Goal: Transaction & Acquisition: Purchase product/service

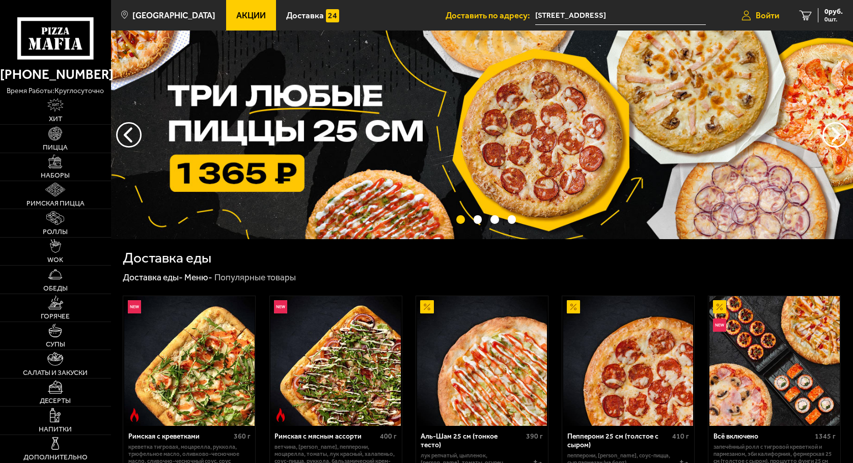
click at [764, 17] on span "Войти" at bounding box center [766, 15] width 23 height 9
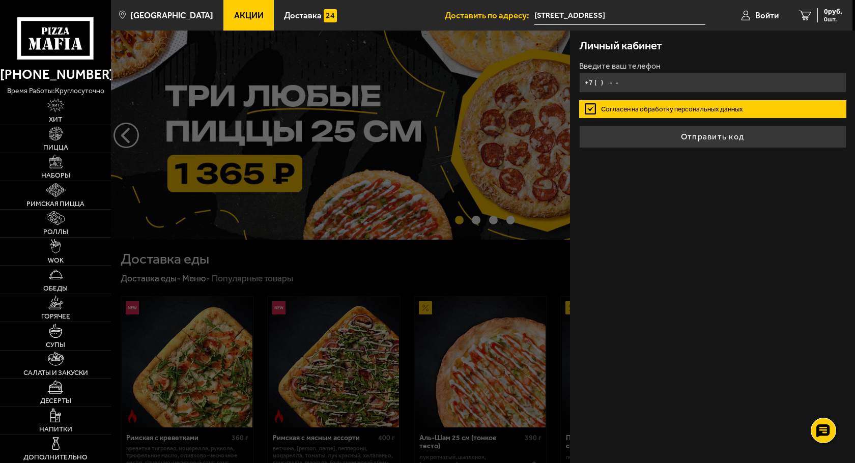
type input "[PHONE_NUMBER]"
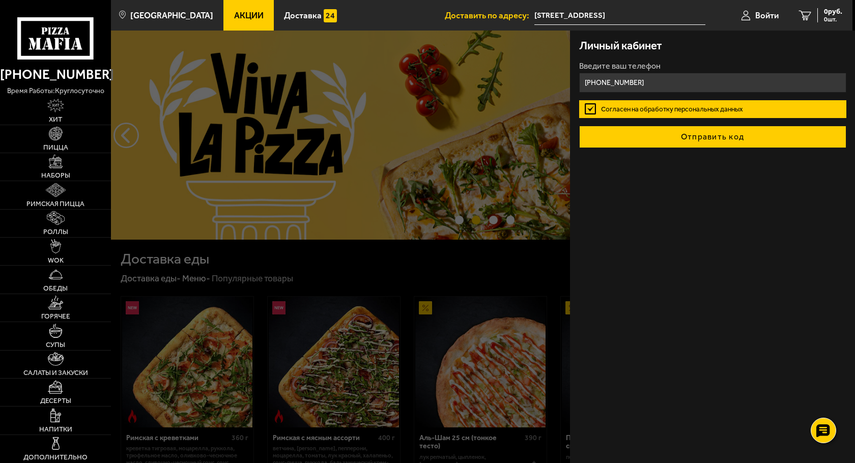
click at [704, 134] on button "Отправить код" at bounding box center [712, 137] width 267 height 22
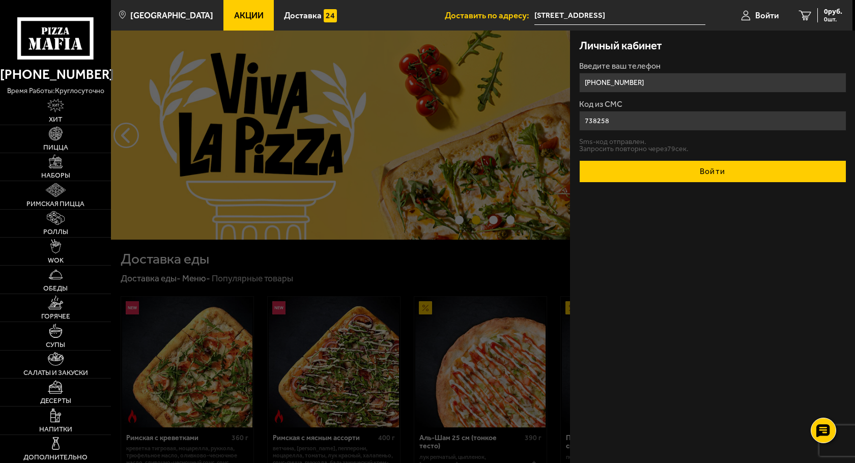
type input "738258"
click at [725, 171] on button "Войти" at bounding box center [712, 171] width 267 height 22
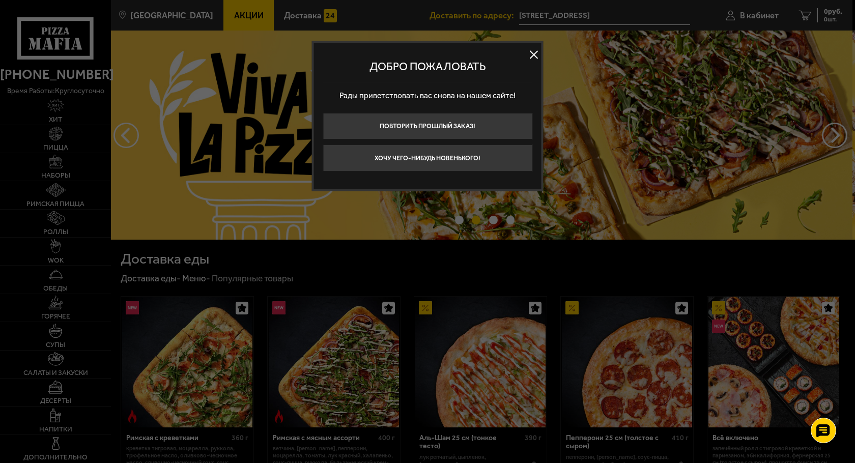
click at [533, 55] on button at bounding box center [533, 54] width 15 height 15
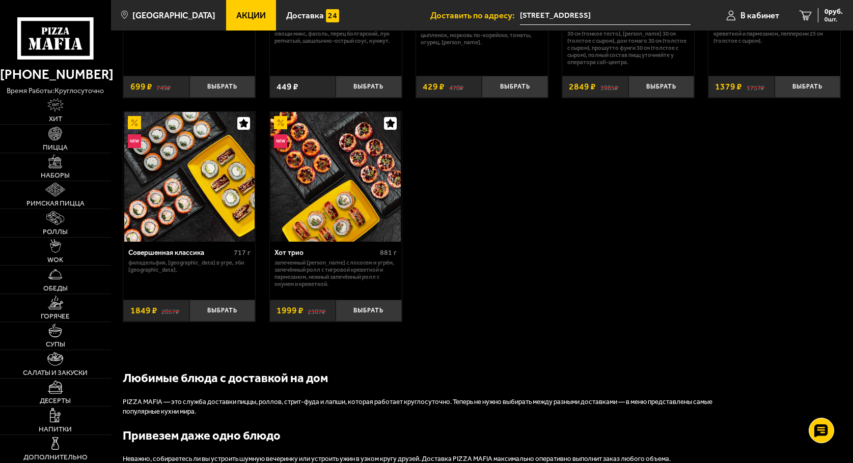
scroll to position [560, 0]
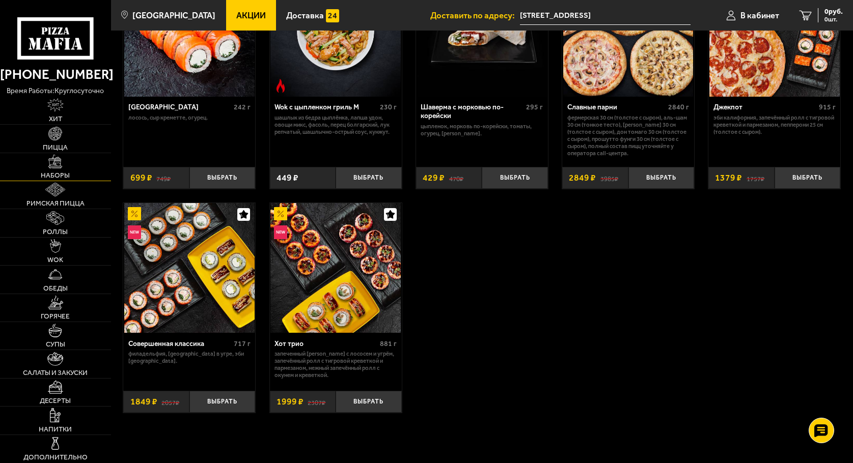
click at [64, 159] on link "Наборы" at bounding box center [55, 166] width 111 height 27
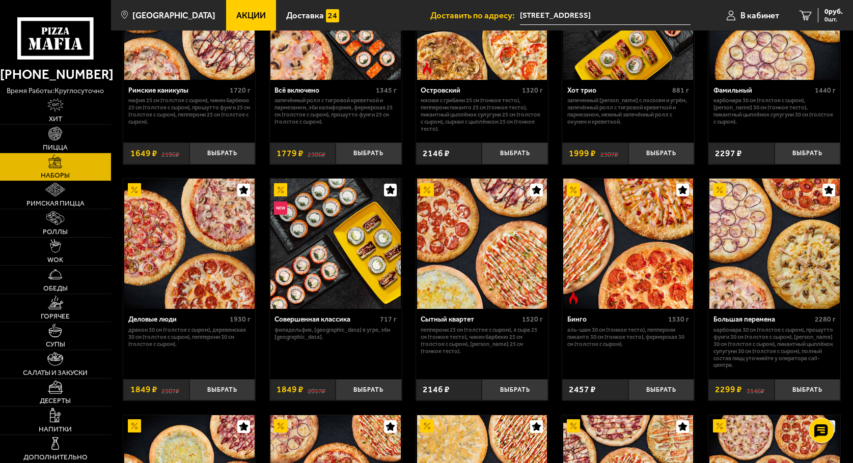
scroll to position [662, 0]
